Goal: Task Accomplishment & Management: Manage account settings

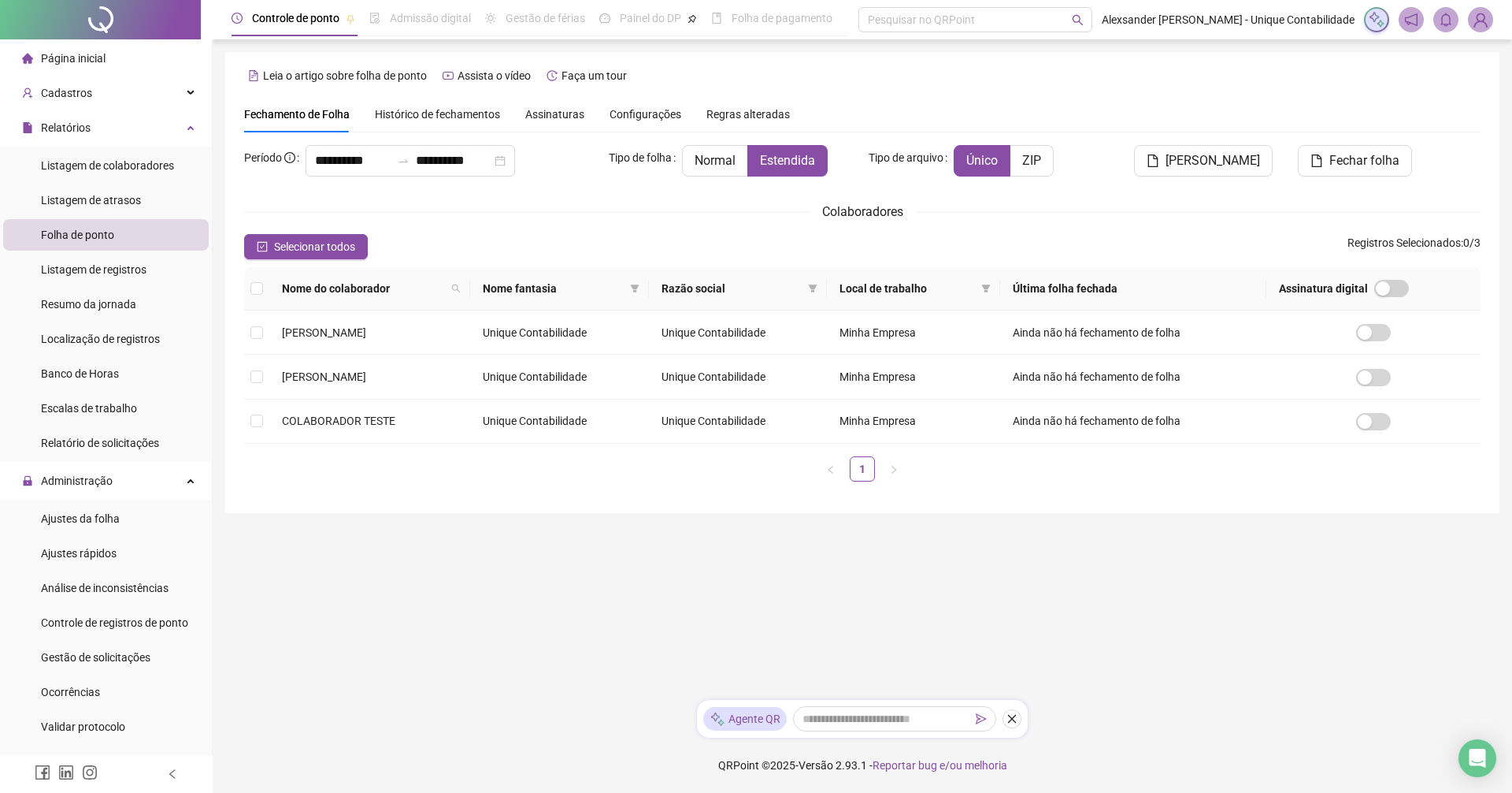
scroll to position [517, 0]
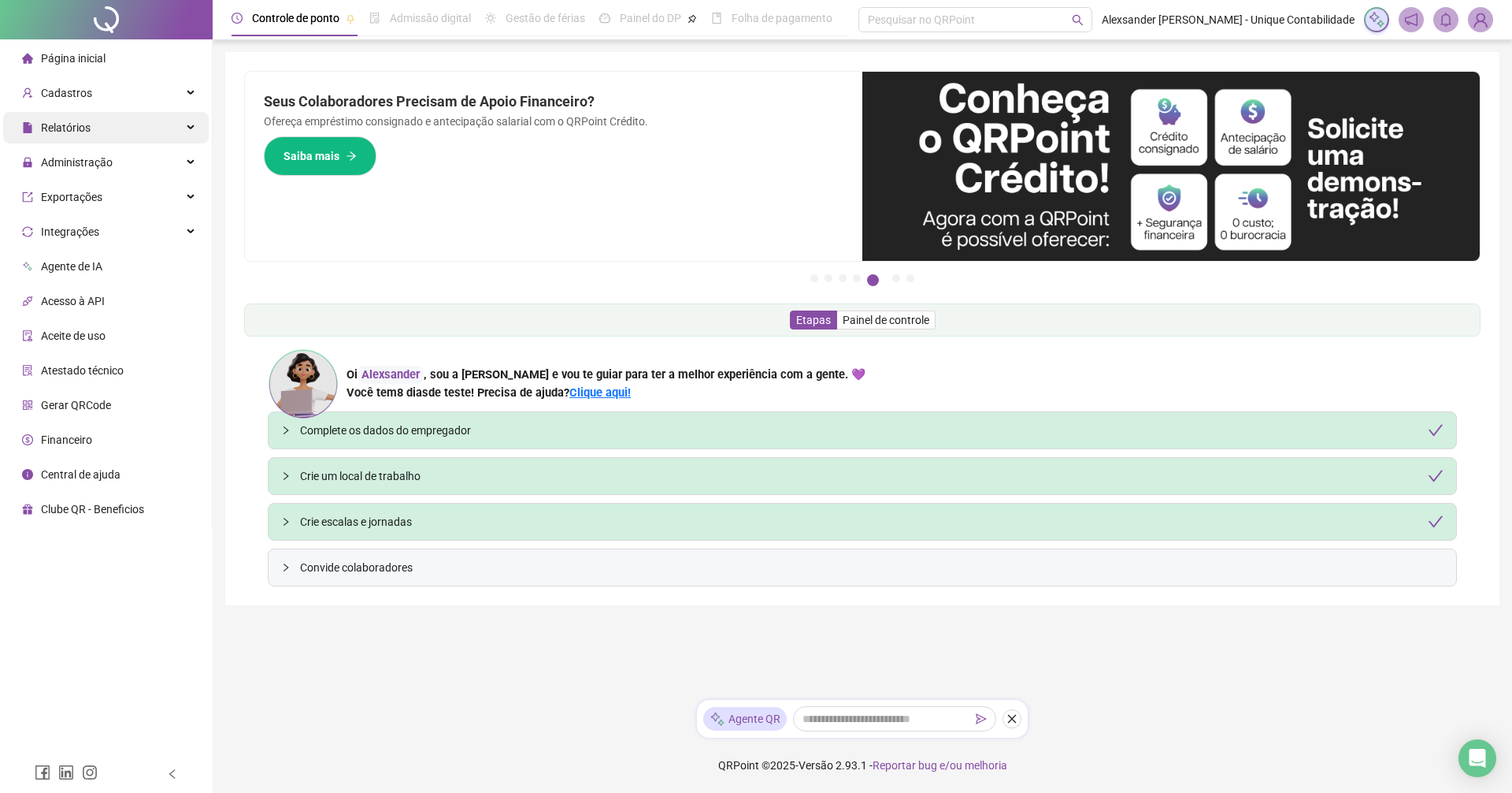
click at [113, 132] on div "Relatórios" at bounding box center [106, 127] width 206 height 31
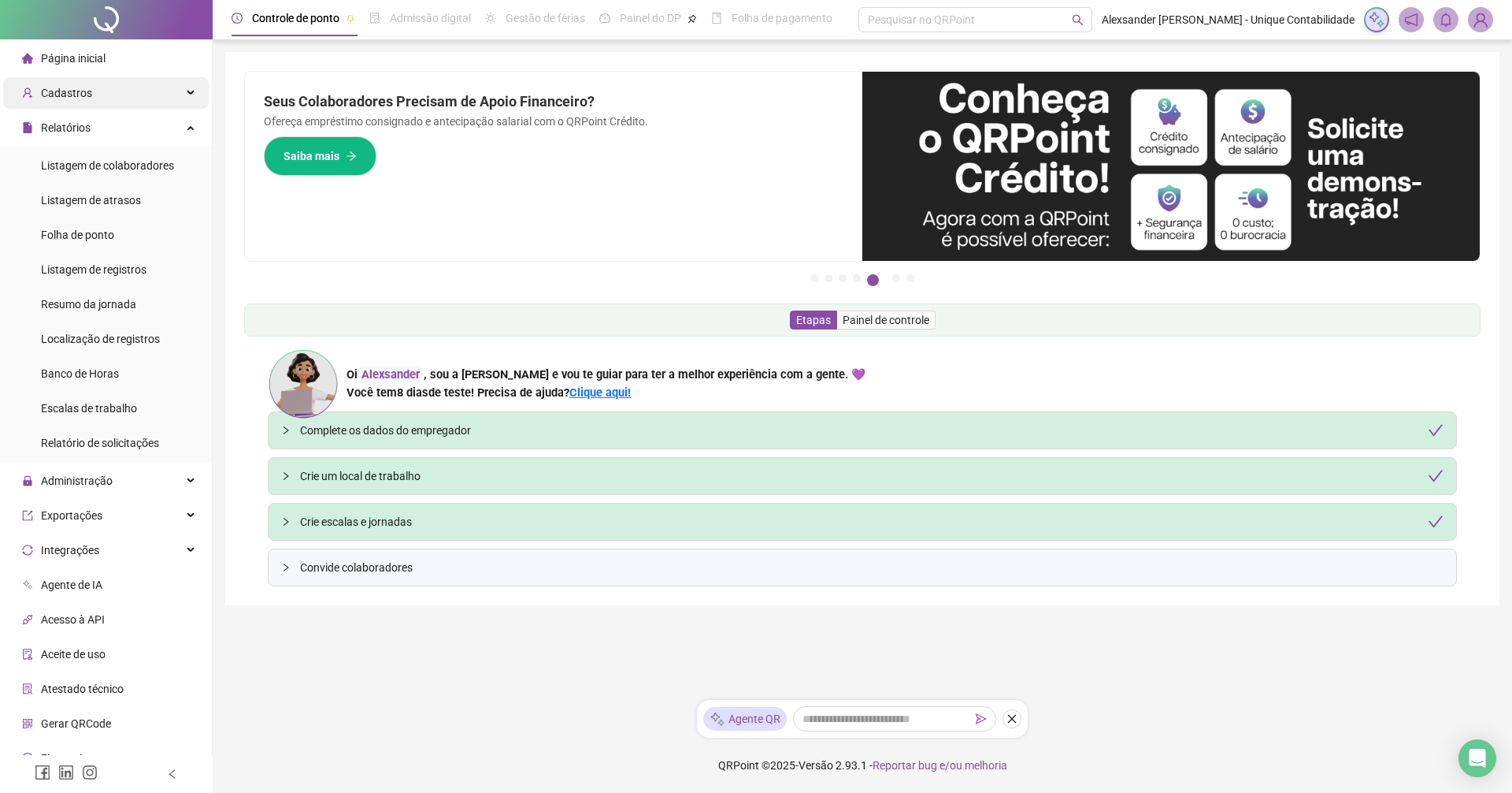
click at [69, 100] on span "Cadastros" at bounding box center [58, 93] width 70 height 31
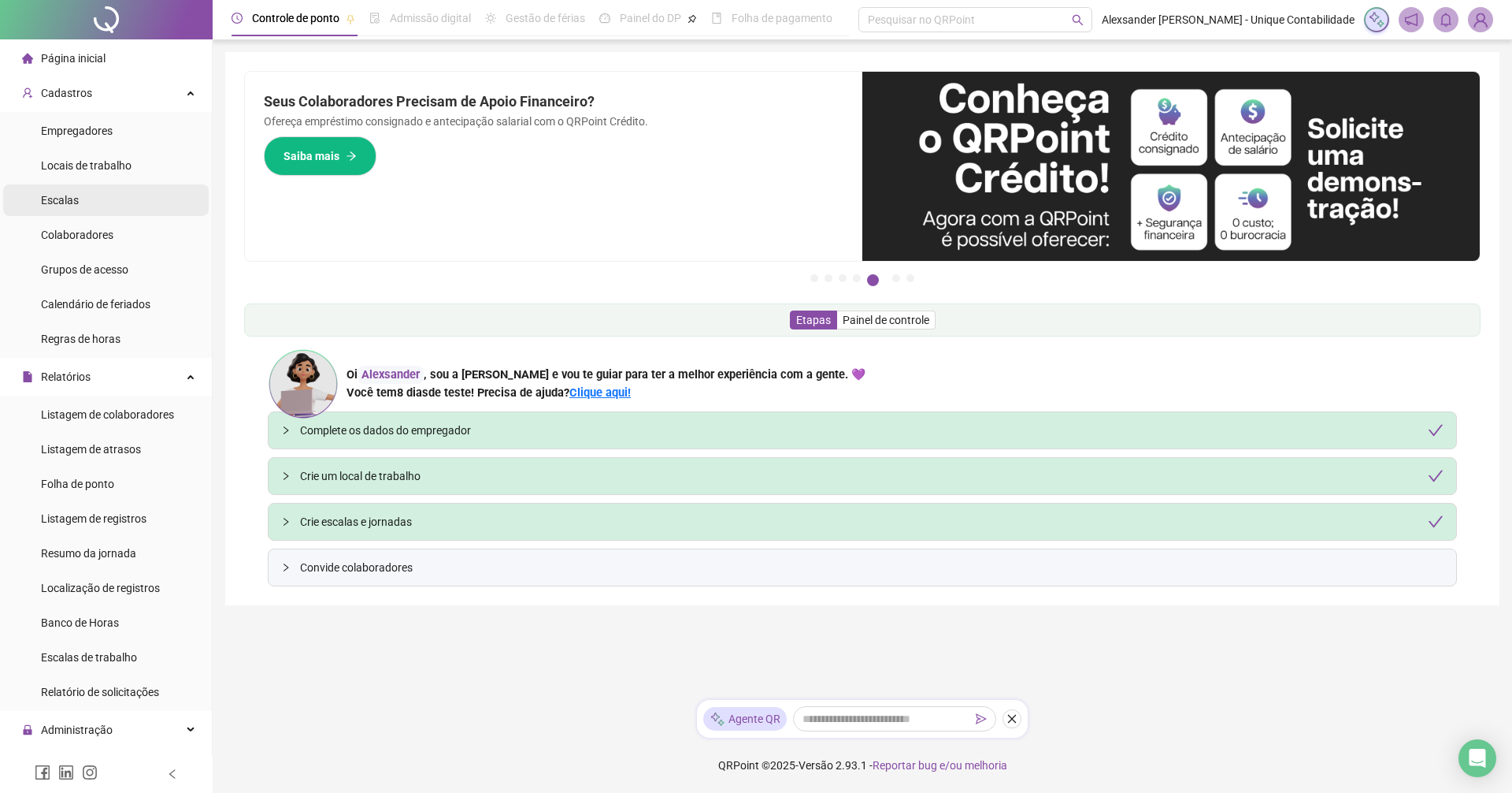
click at [116, 201] on li "Escalas" at bounding box center [106, 200] width 206 height 31
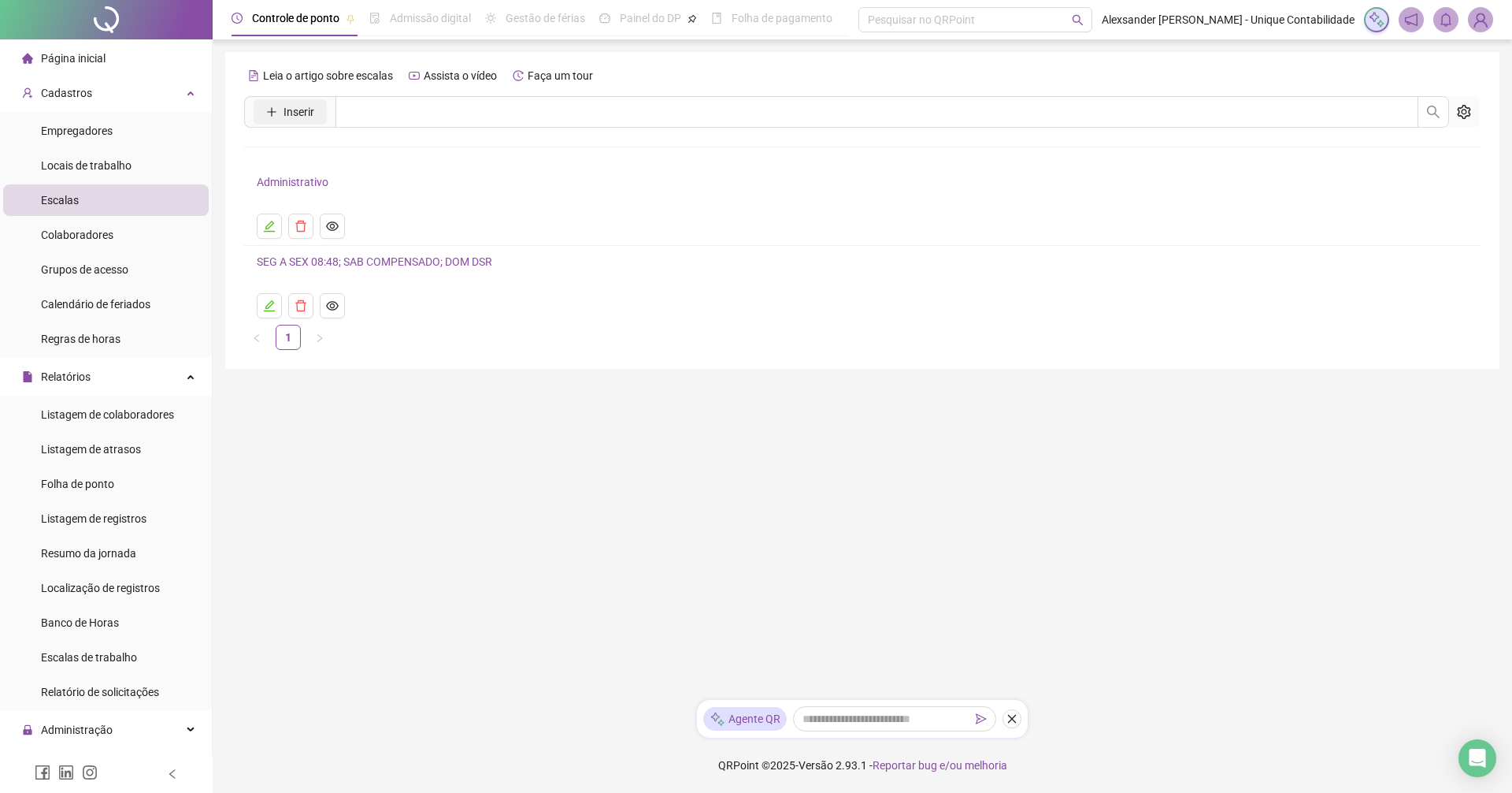
click at [298, 117] on span "Inserir" at bounding box center [298, 112] width 30 height 18
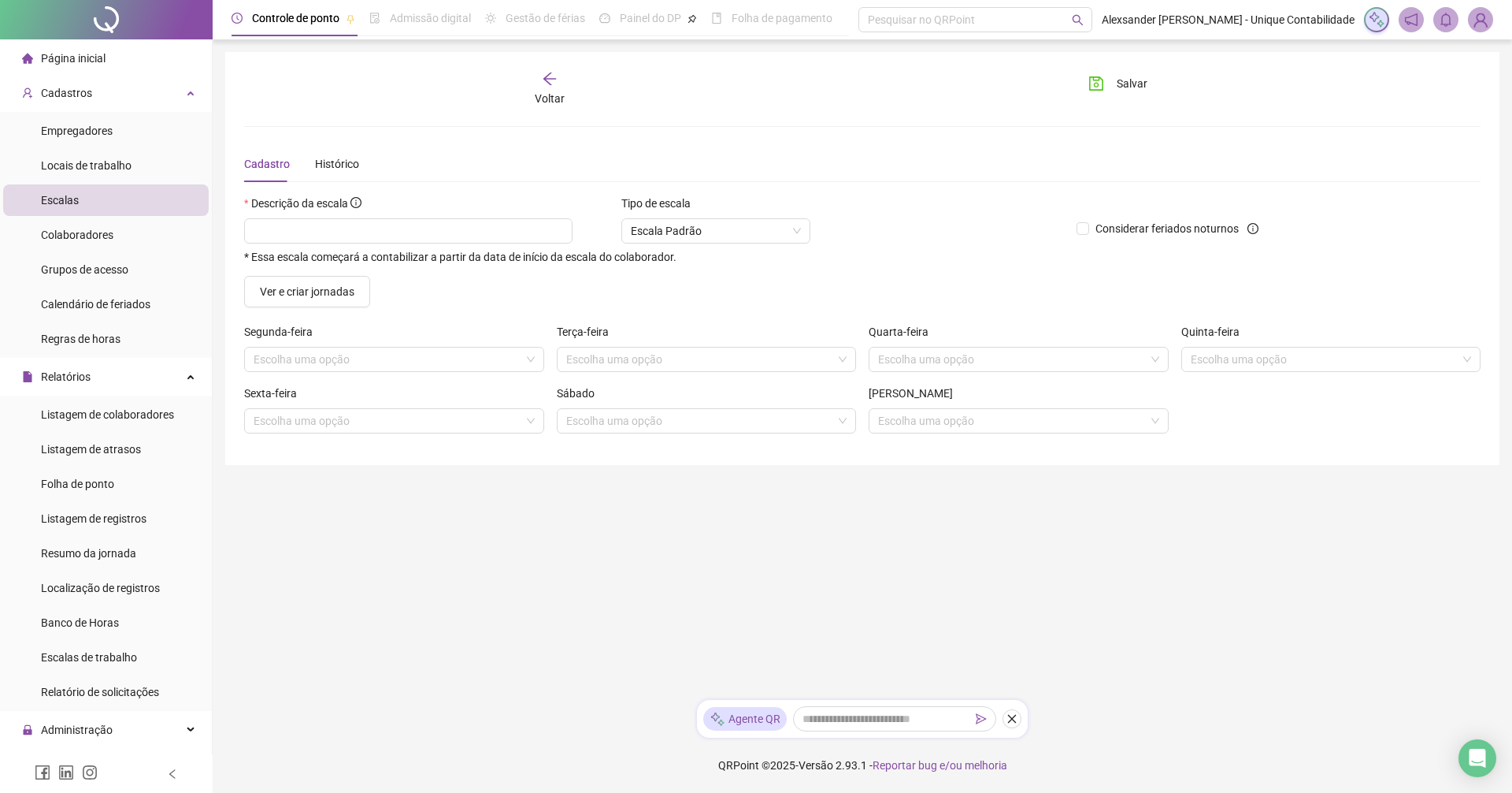
click at [441, 246] on div "* Essa escala começará a contabilizar a partir da data de início da escala do c…" at bounding box center [654, 241] width 820 height 45
click at [470, 216] on div "Descrição da escala" at bounding box center [654, 207] width 820 height 23
click at [51, 518] on span "Listagem de registros" at bounding box center [94, 518] width 106 height 13
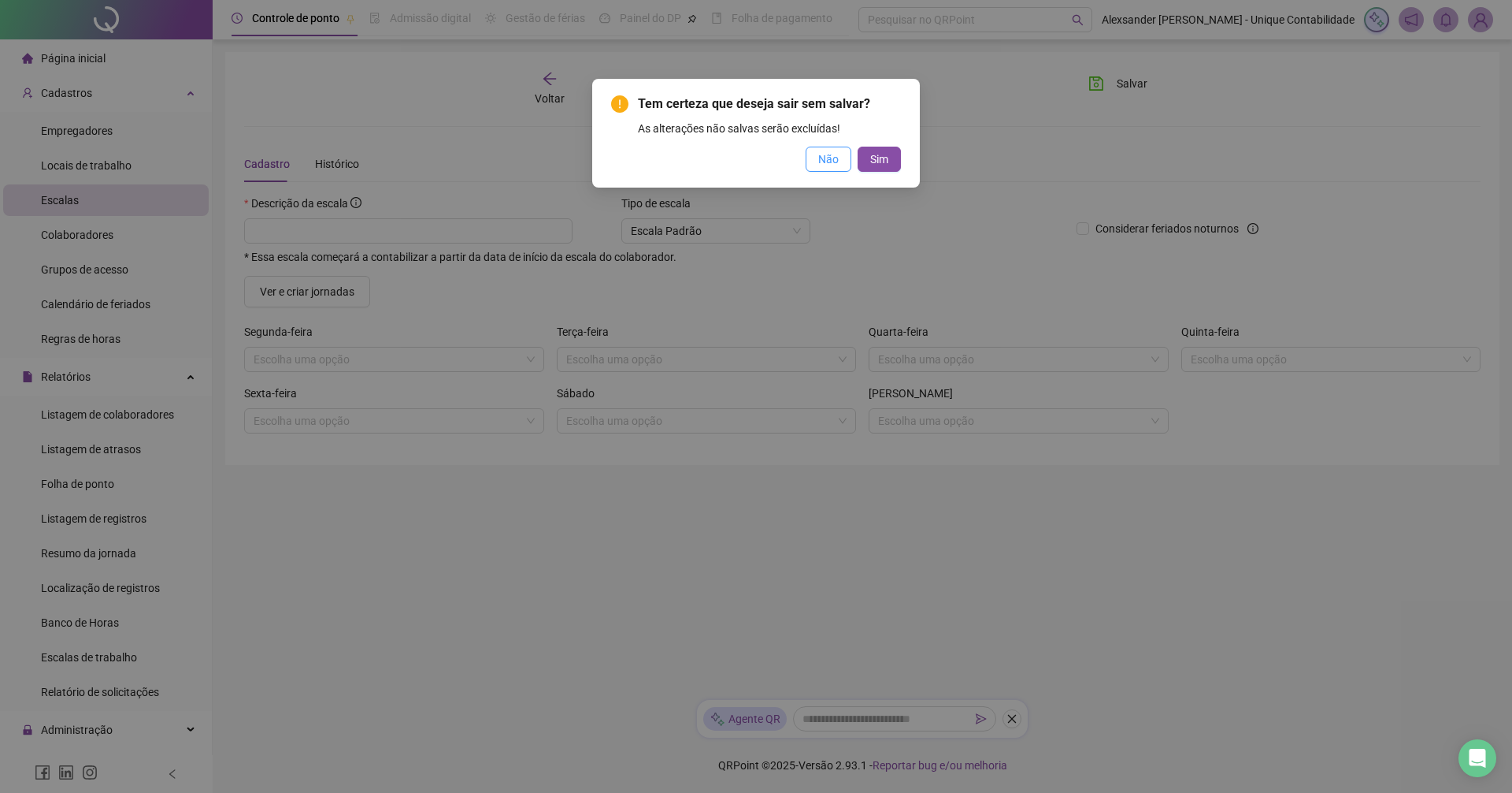
click at [829, 158] on span "Não" at bounding box center [828, 160] width 21 height 18
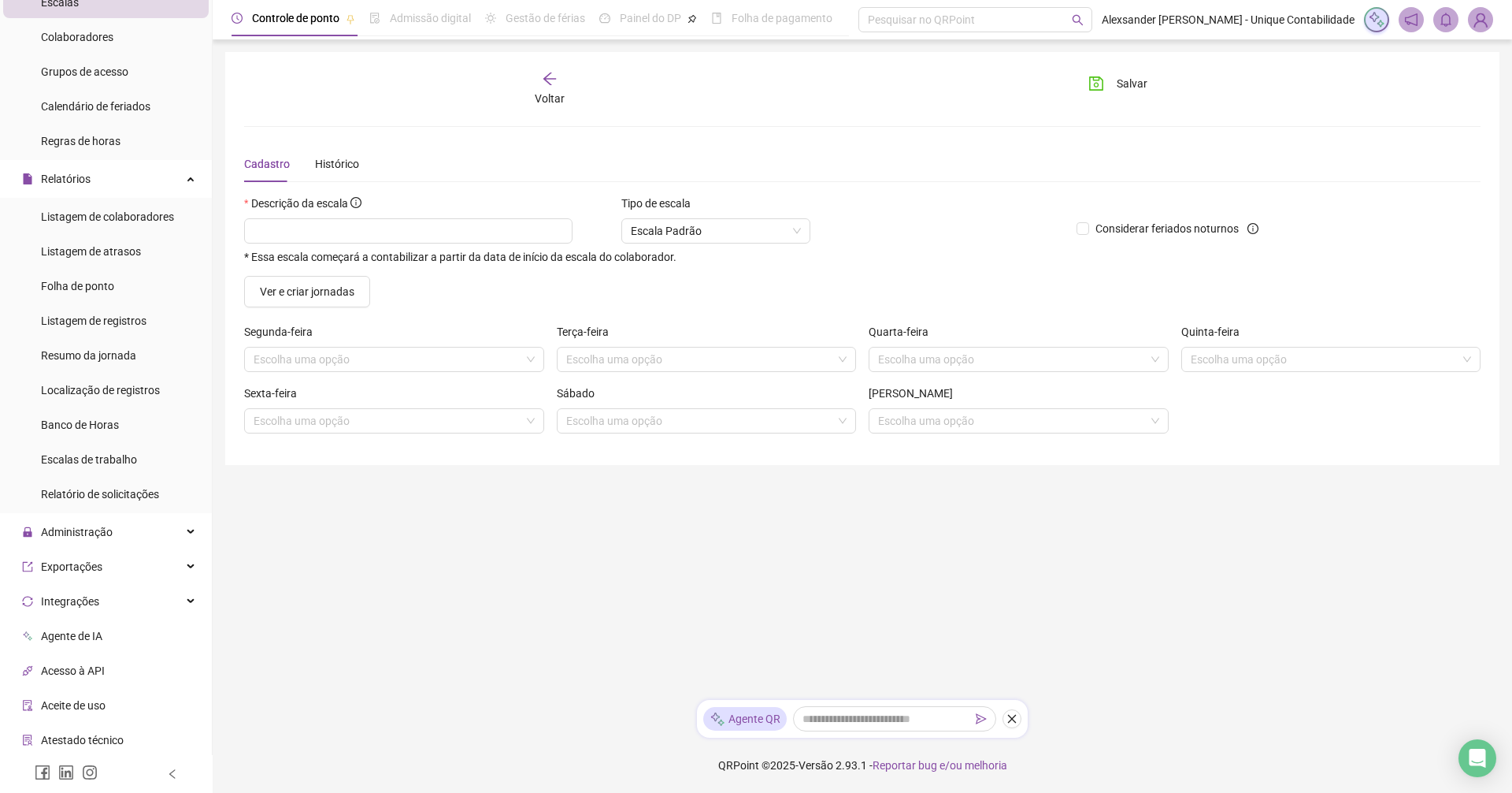
scroll to position [303, 0]
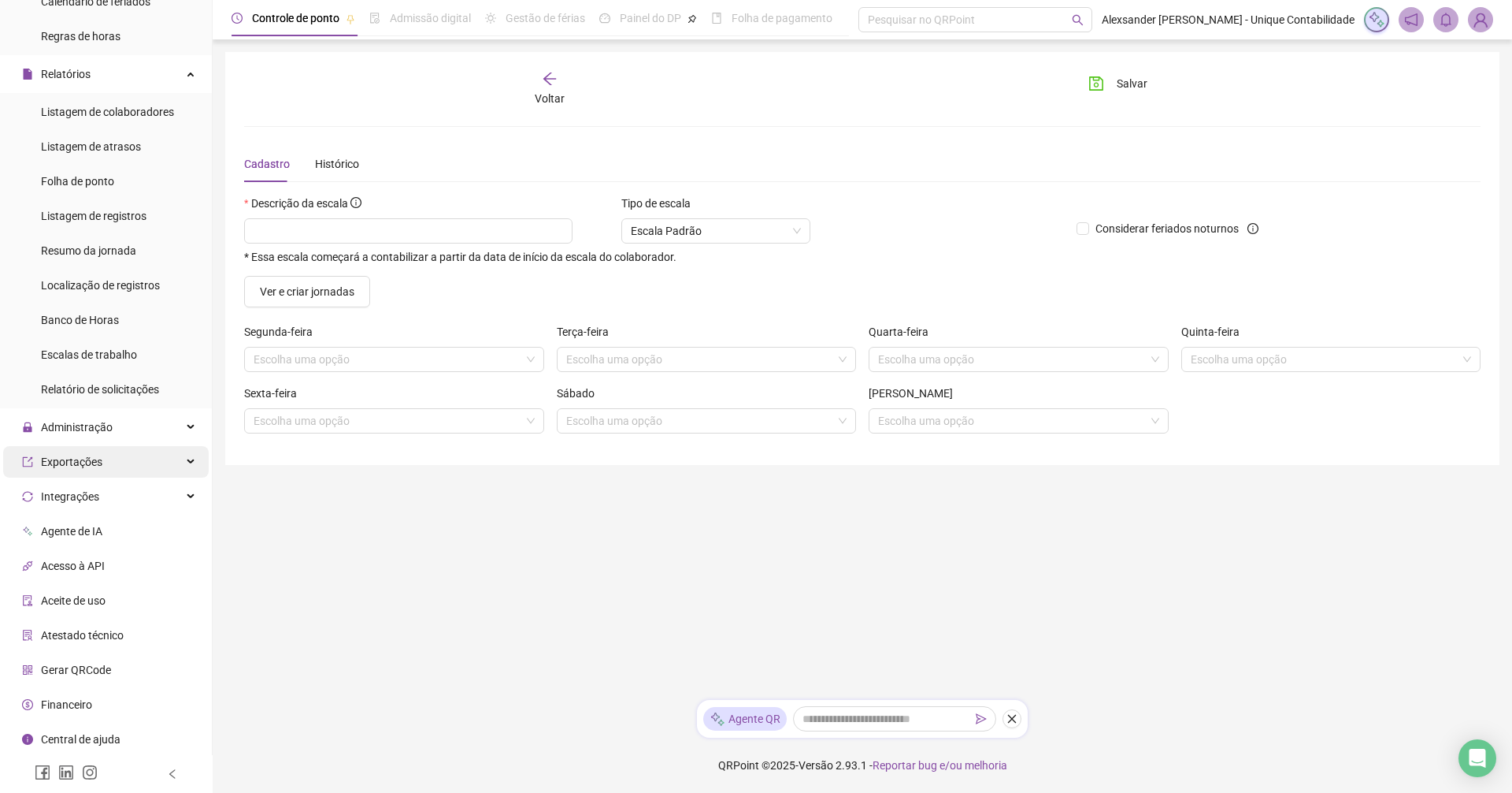
click at [106, 458] on div "Exportações" at bounding box center [106, 462] width 206 height 31
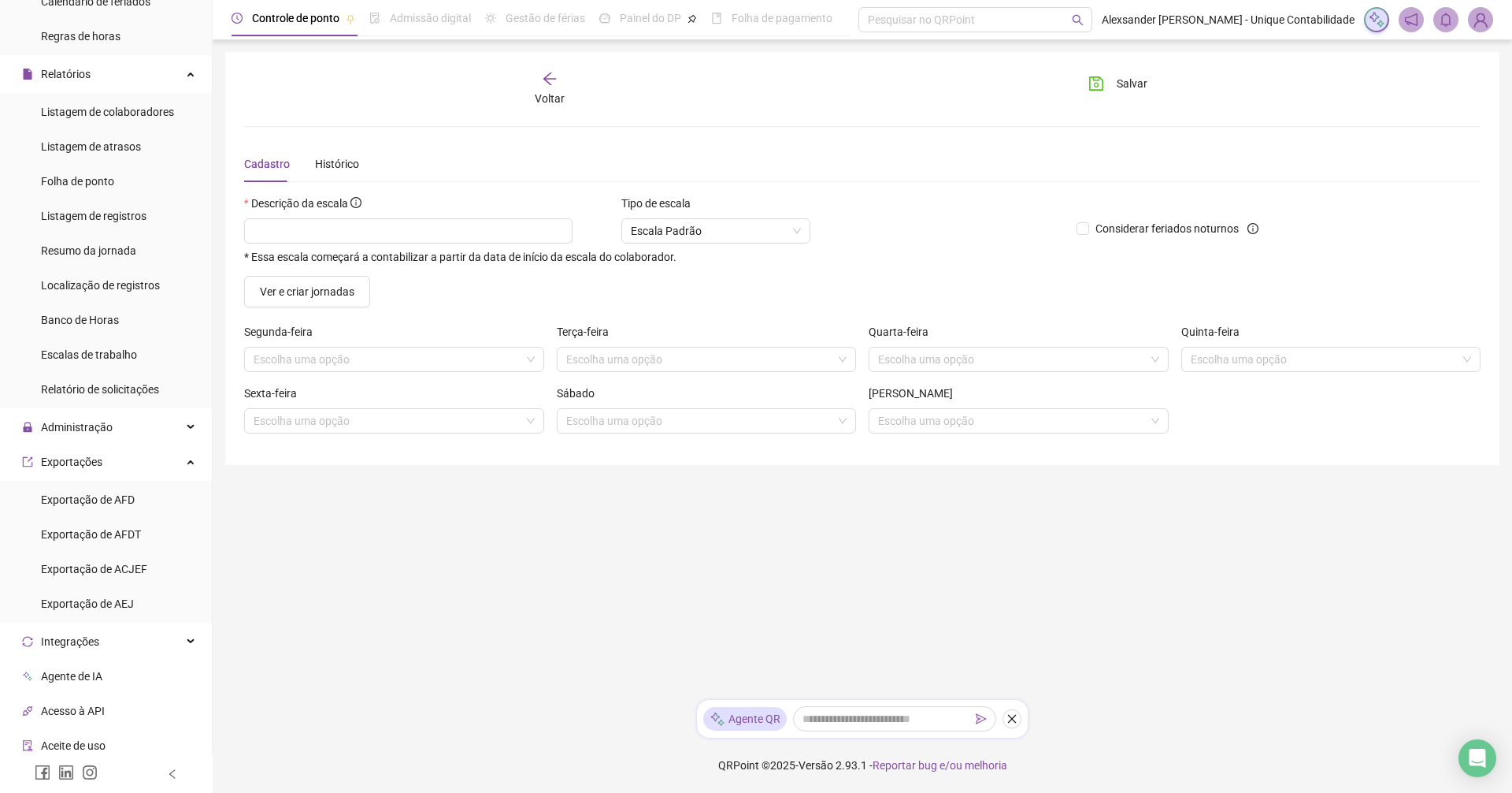
click at [98, 443] on ul "Página inicial Cadastros Empregadores Locais de trabalho Escalas Colaboradores …" at bounding box center [106, 337] width 212 height 1201
click at [98, 434] on span "Administração" at bounding box center [68, 427] width 91 height 31
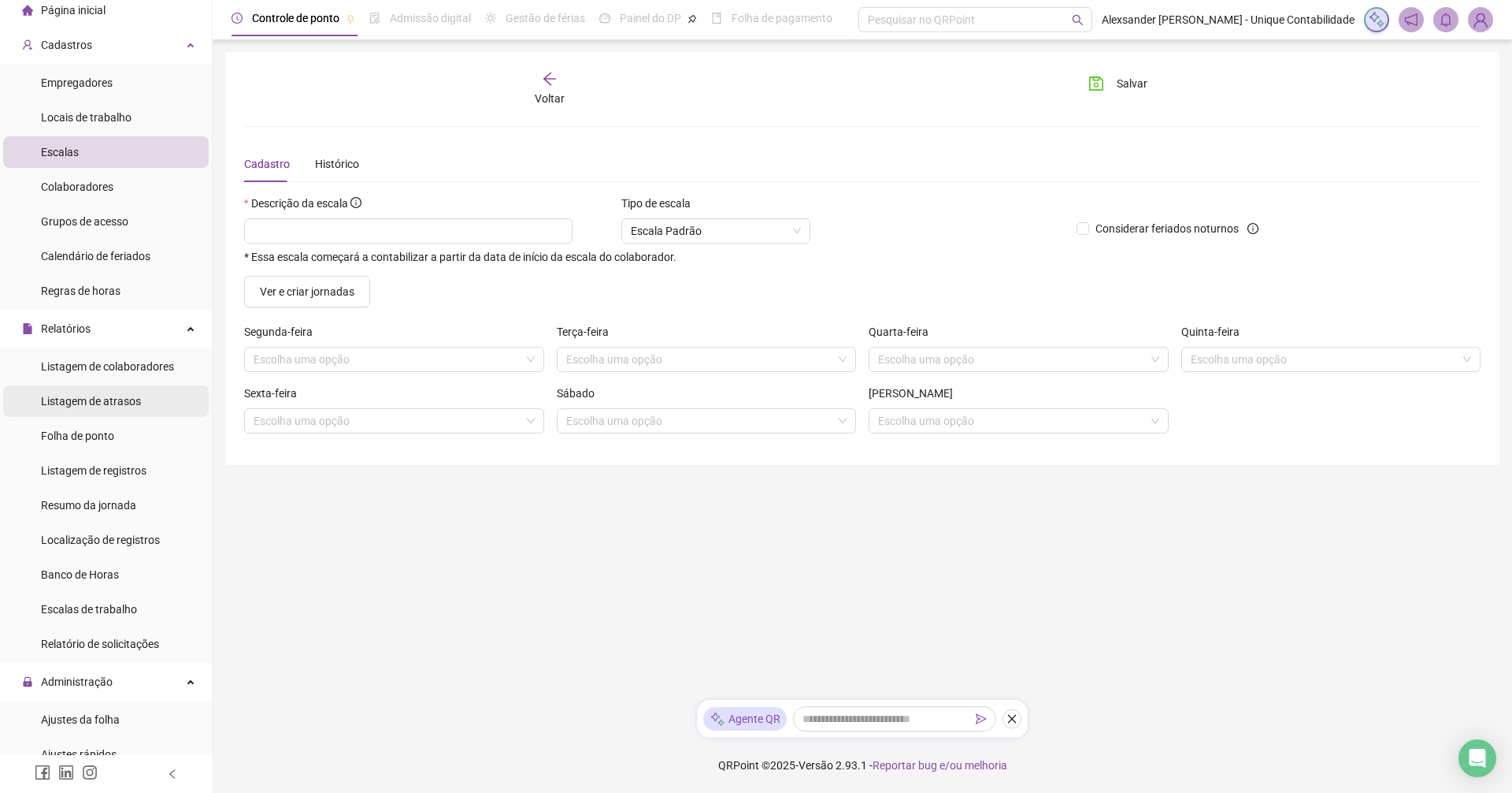
scroll to position [0, 0]
